Goal: Task Accomplishment & Management: Manage account settings

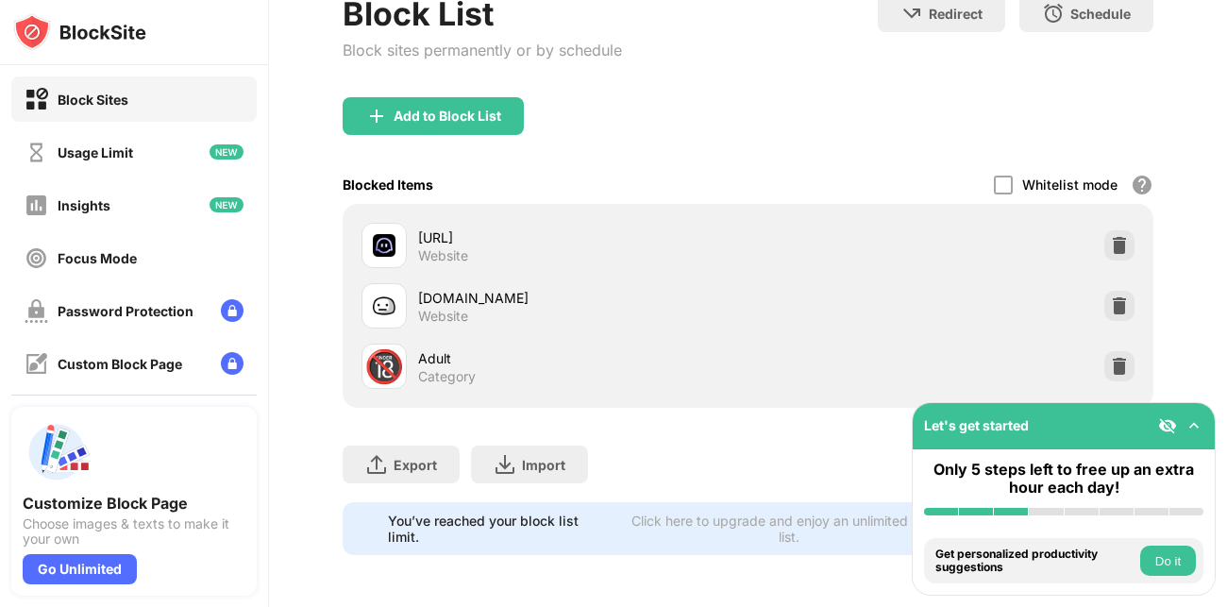
scroll to position [123, 0]
click at [443, 106] on div "Add to Block List" at bounding box center [432, 117] width 181 height 38
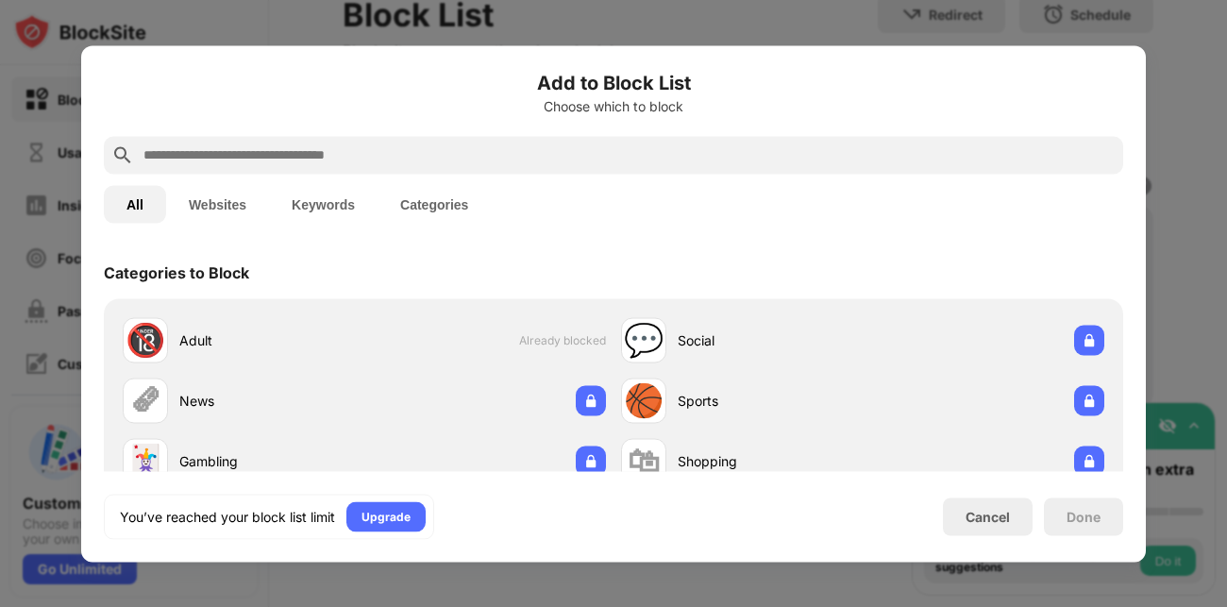
click at [416, 147] on input "text" at bounding box center [629, 154] width 974 height 23
type input "*"
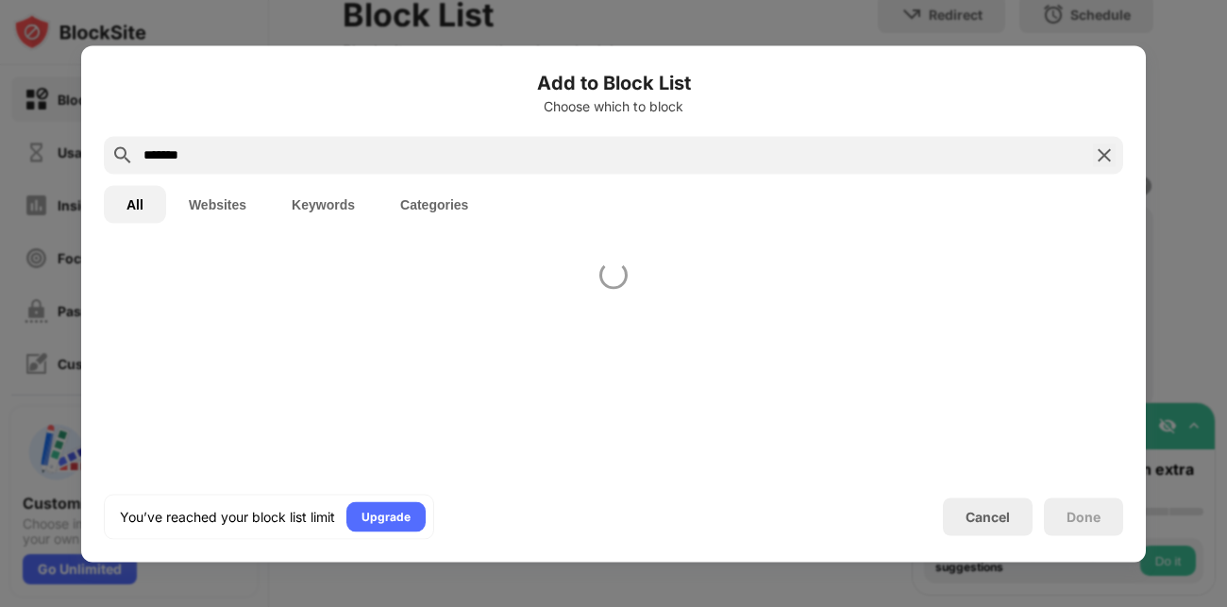
type input "*******"
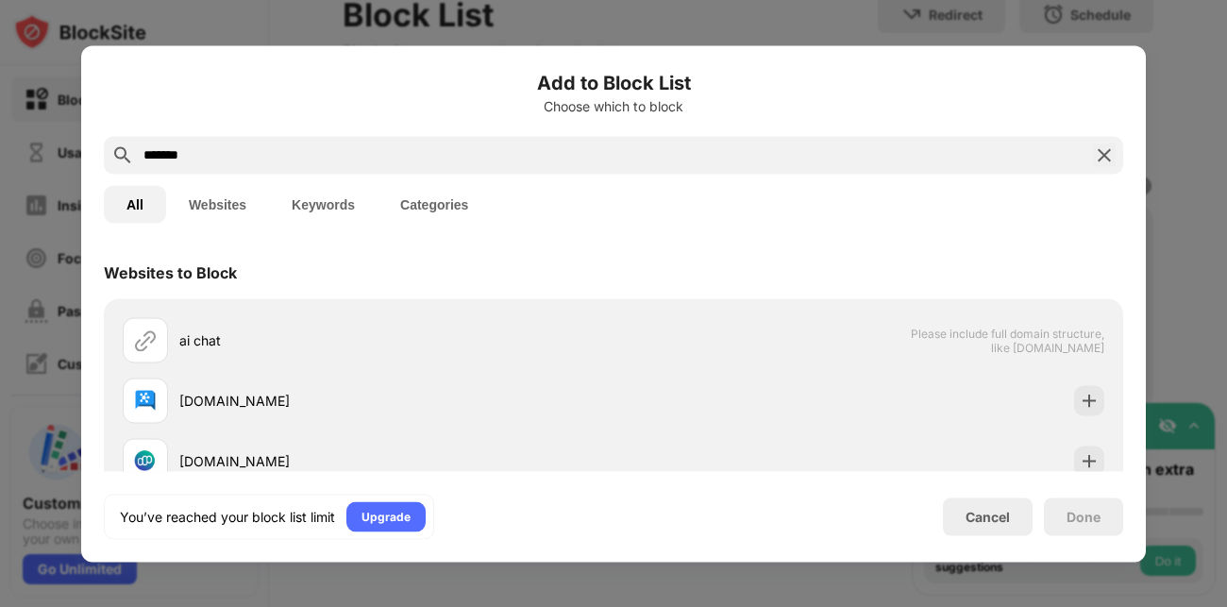
click at [1110, 154] on img at bounding box center [1104, 154] width 23 height 23
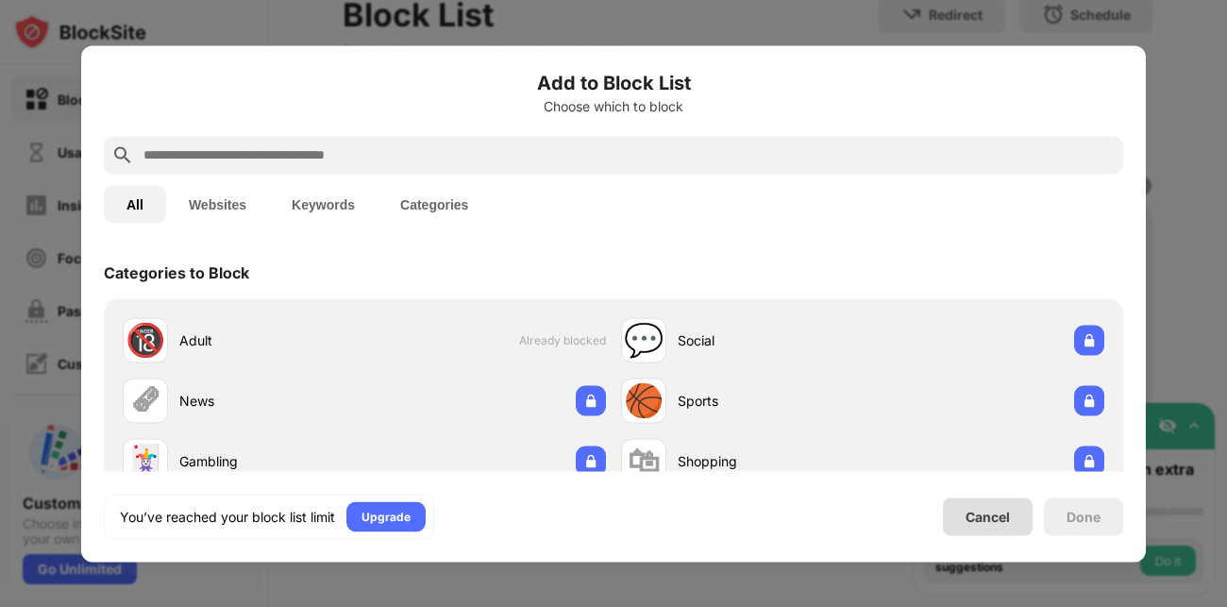
click at [989, 509] on div "Cancel" at bounding box center [987, 517] width 44 height 16
